Goal: Obtain resource: Obtain resource

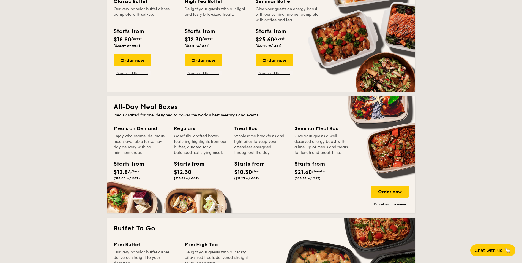
scroll to position [165, 0]
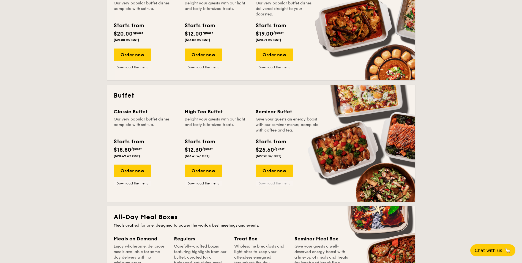
click at [263, 181] on link "Download the menu" at bounding box center [274, 183] width 37 height 4
click at [130, 184] on link "Download the menu" at bounding box center [132, 183] width 37 height 4
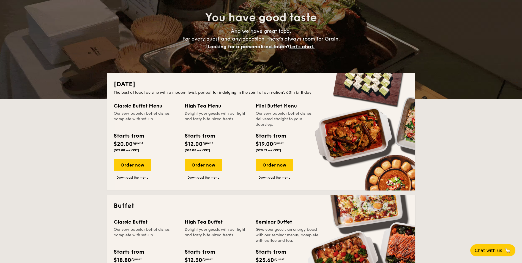
scroll to position [0, 0]
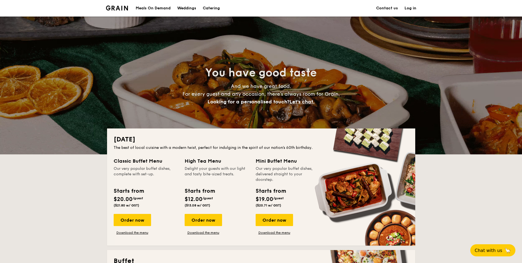
click at [156, 8] on div "Meals On Demand" at bounding box center [153, 8] width 35 height 17
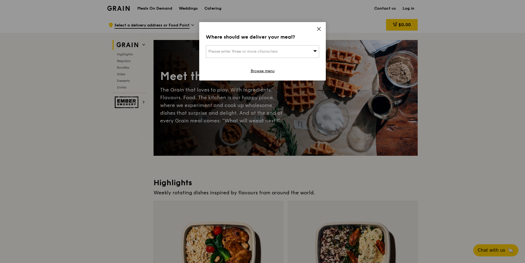
click at [319, 28] on icon at bounding box center [318, 28] width 3 height 3
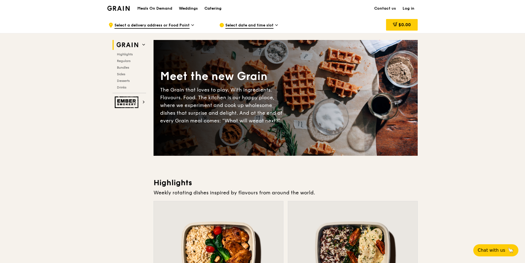
click at [209, 9] on div "Catering" at bounding box center [213, 8] width 17 height 17
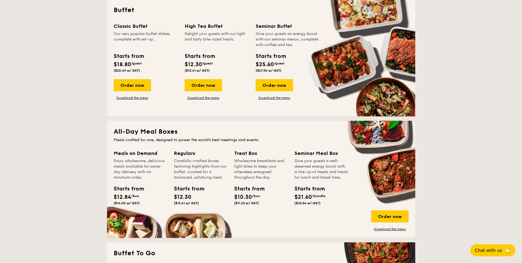
scroll to position [330, 0]
